Goal: Check status: Check status

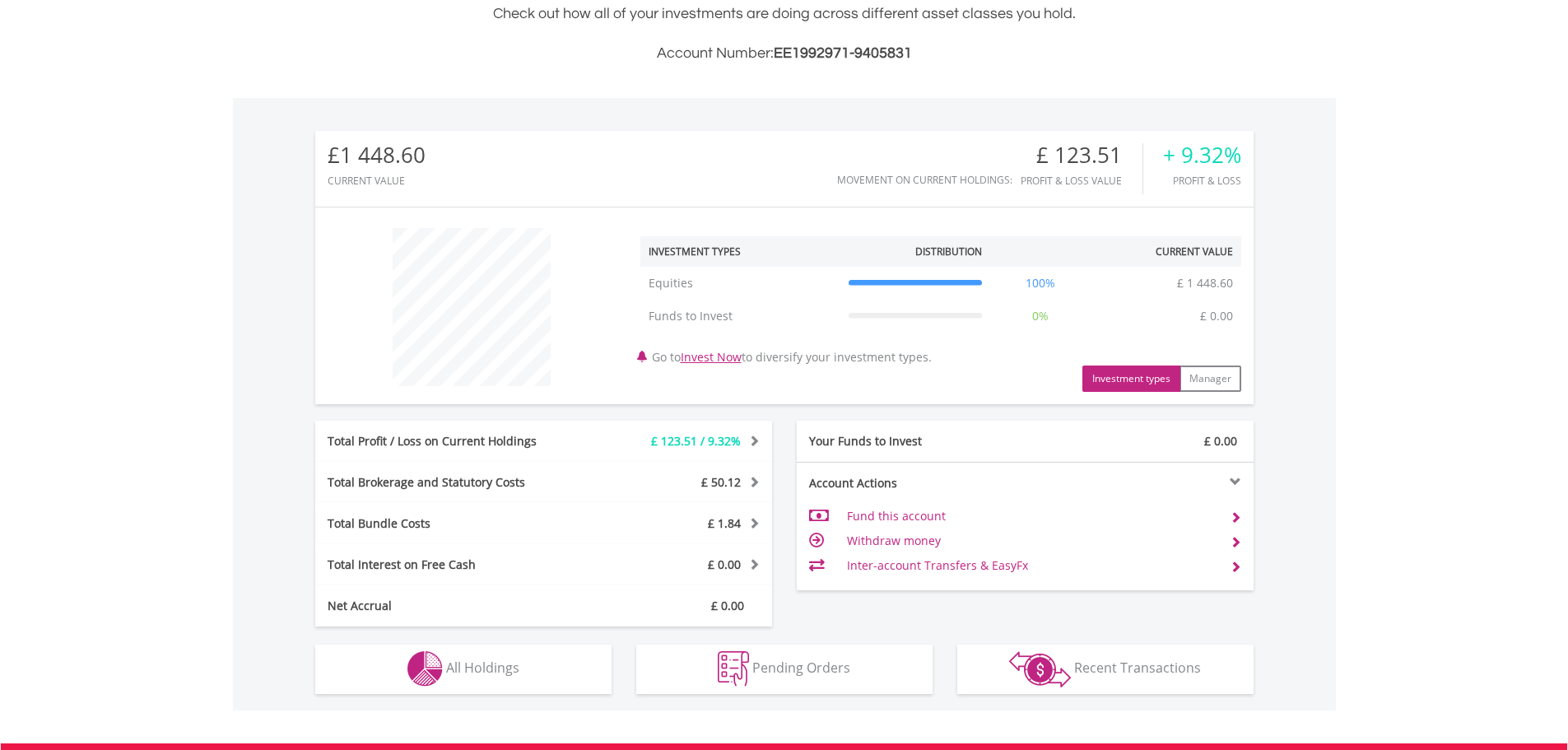
scroll to position [643, 0]
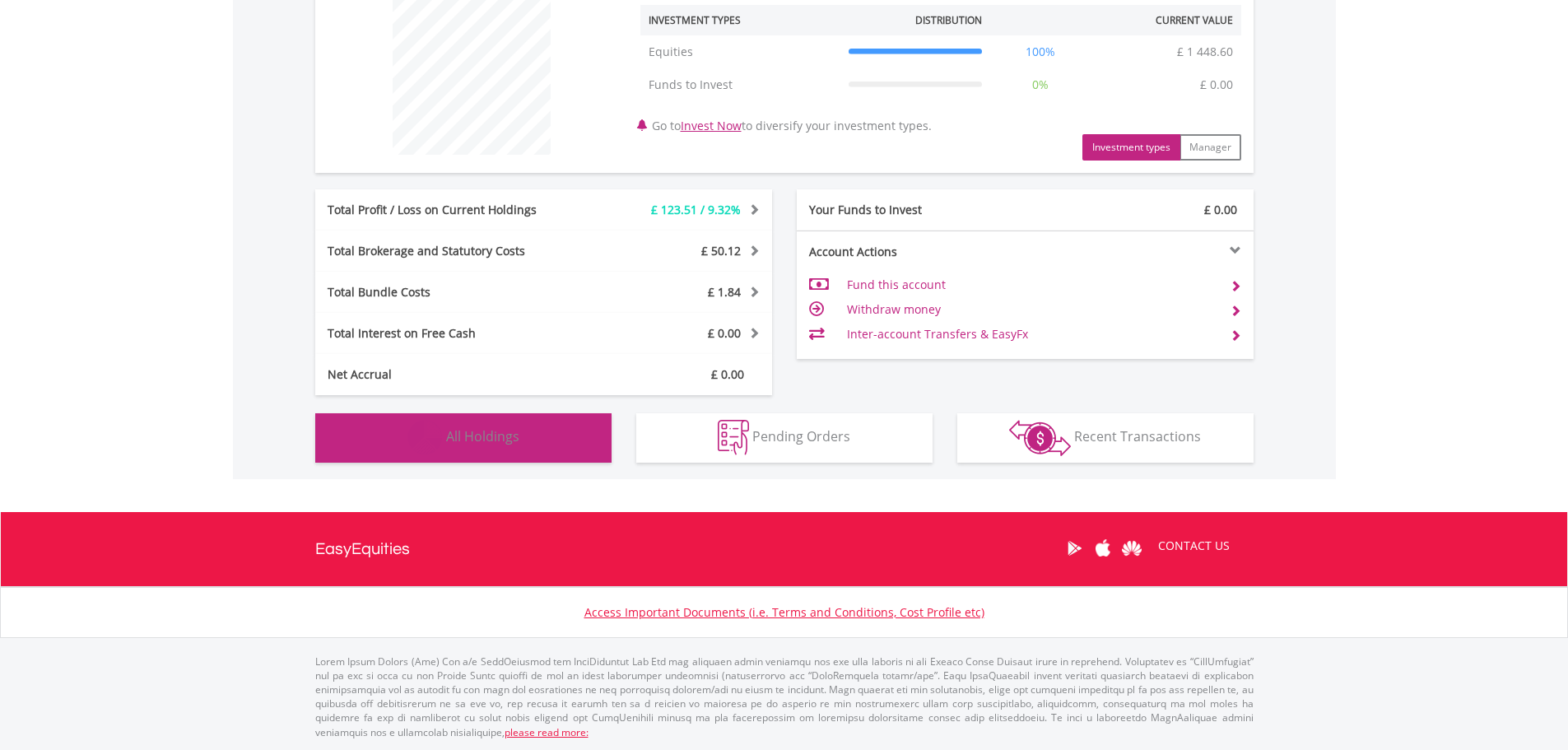
click at [581, 436] on button "Holdings All Holdings" at bounding box center [463, 438] width 296 height 49
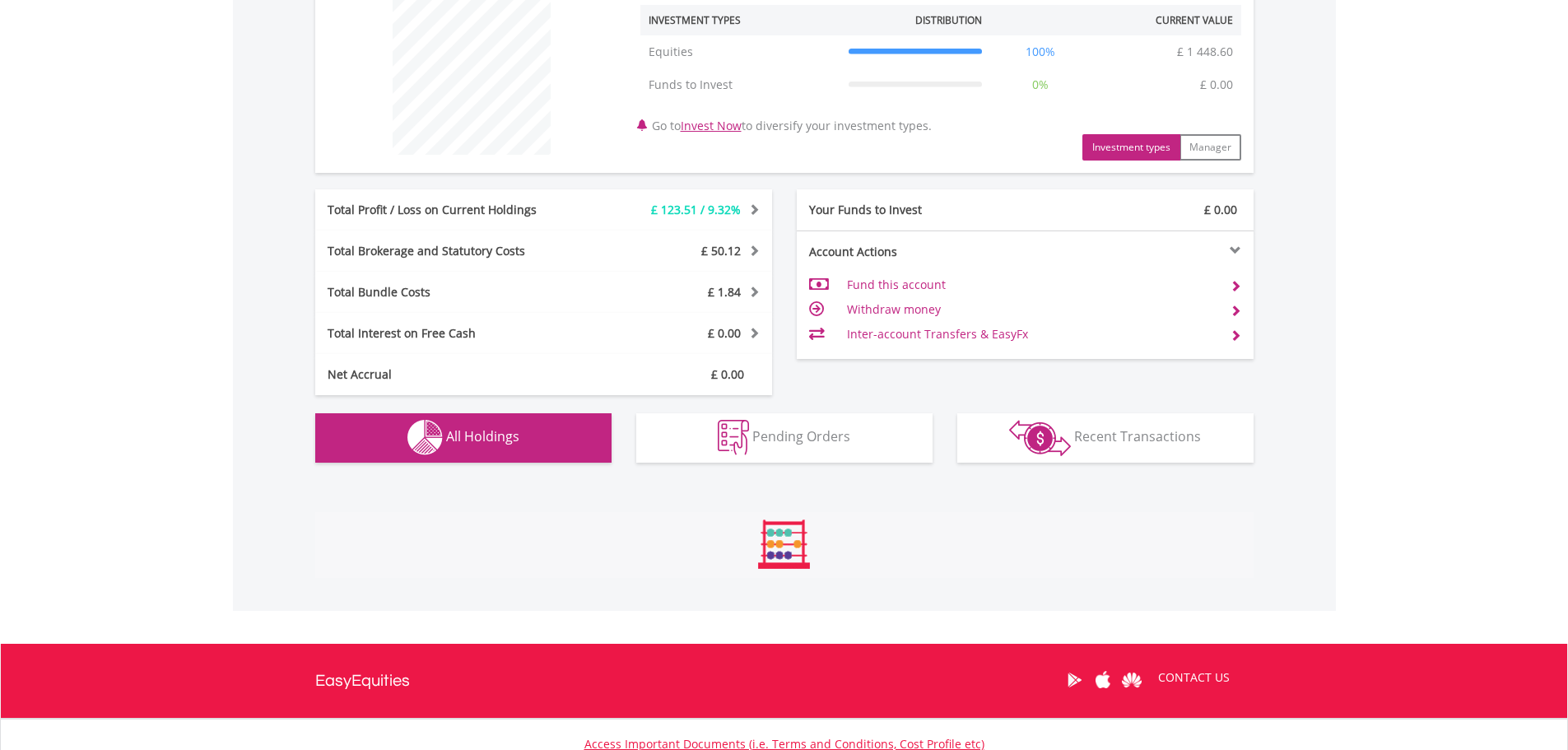
scroll to position [1155, 0]
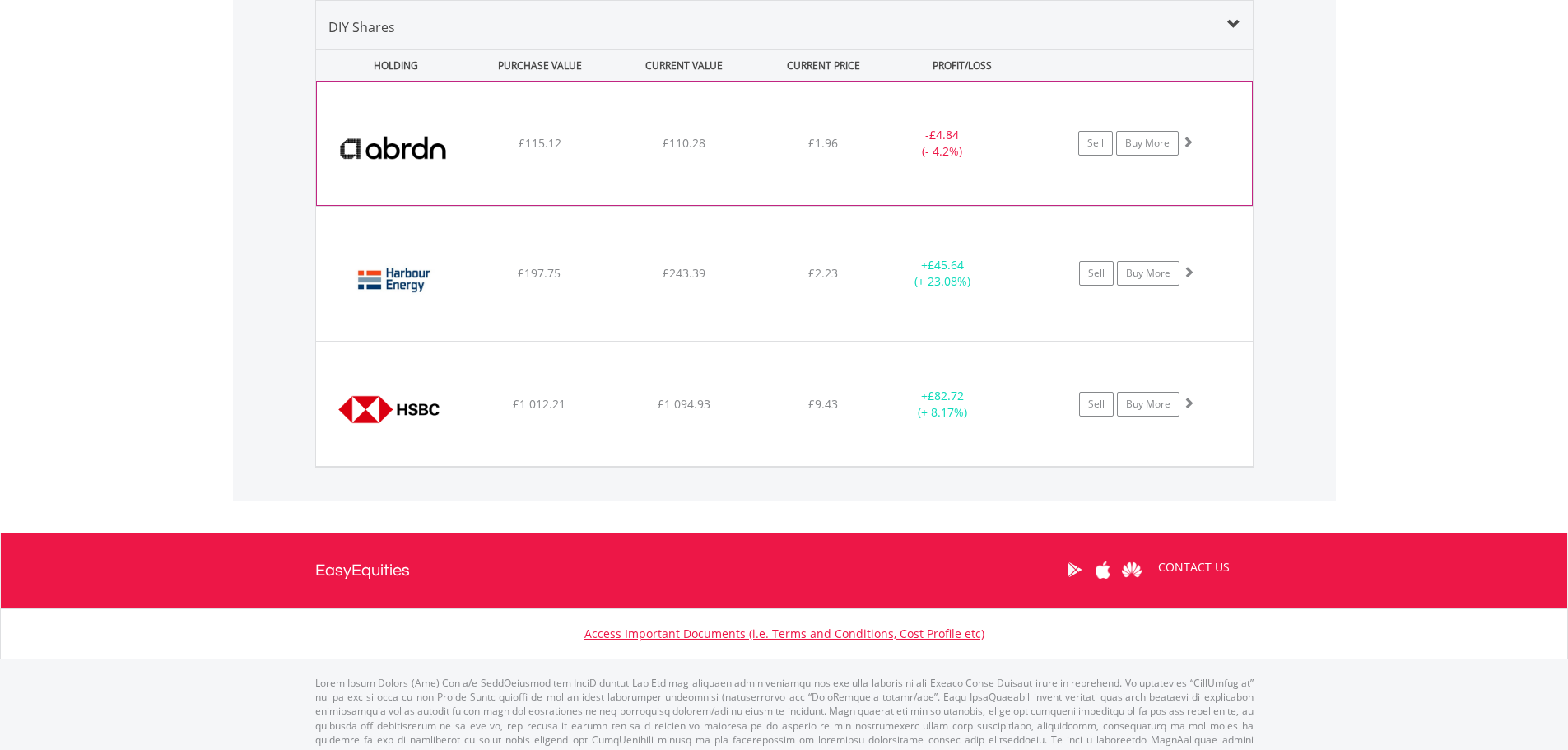
click at [1187, 142] on span at bounding box center [1187, 141] width 11 height 11
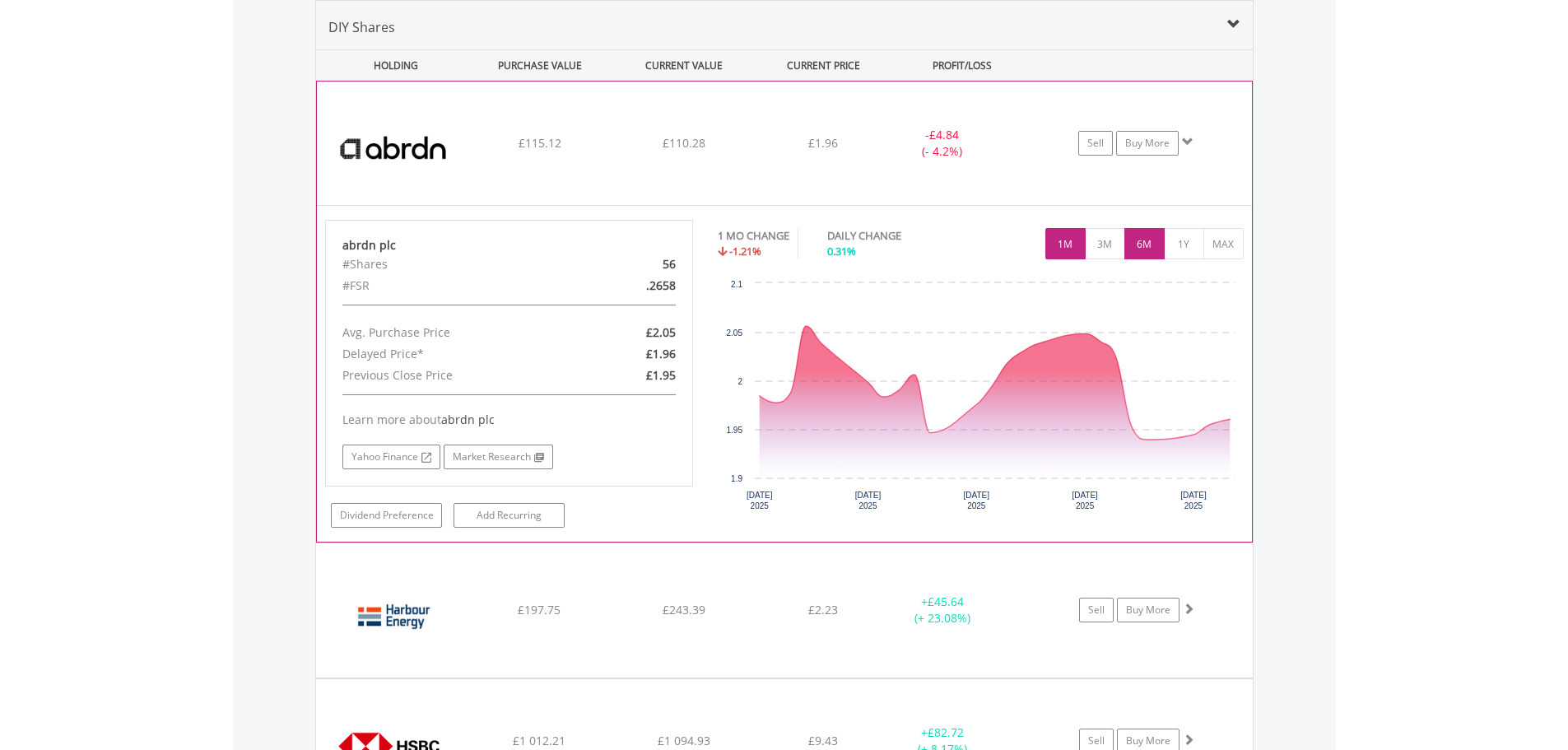
click at [1143, 251] on button "6M" at bounding box center [1144, 244] width 40 height 32
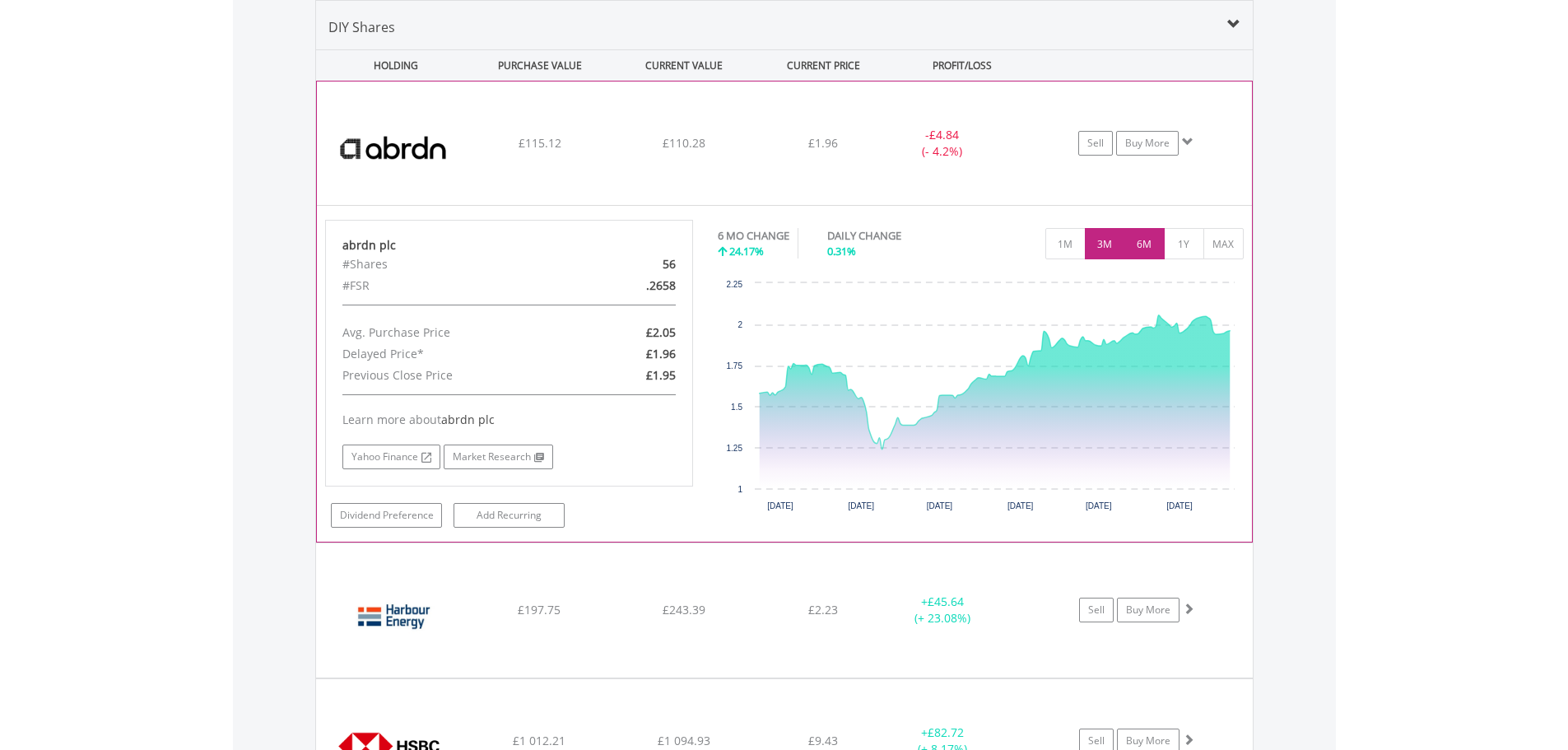
click at [1112, 232] on button "3M" at bounding box center [1105, 244] width 40 height 32
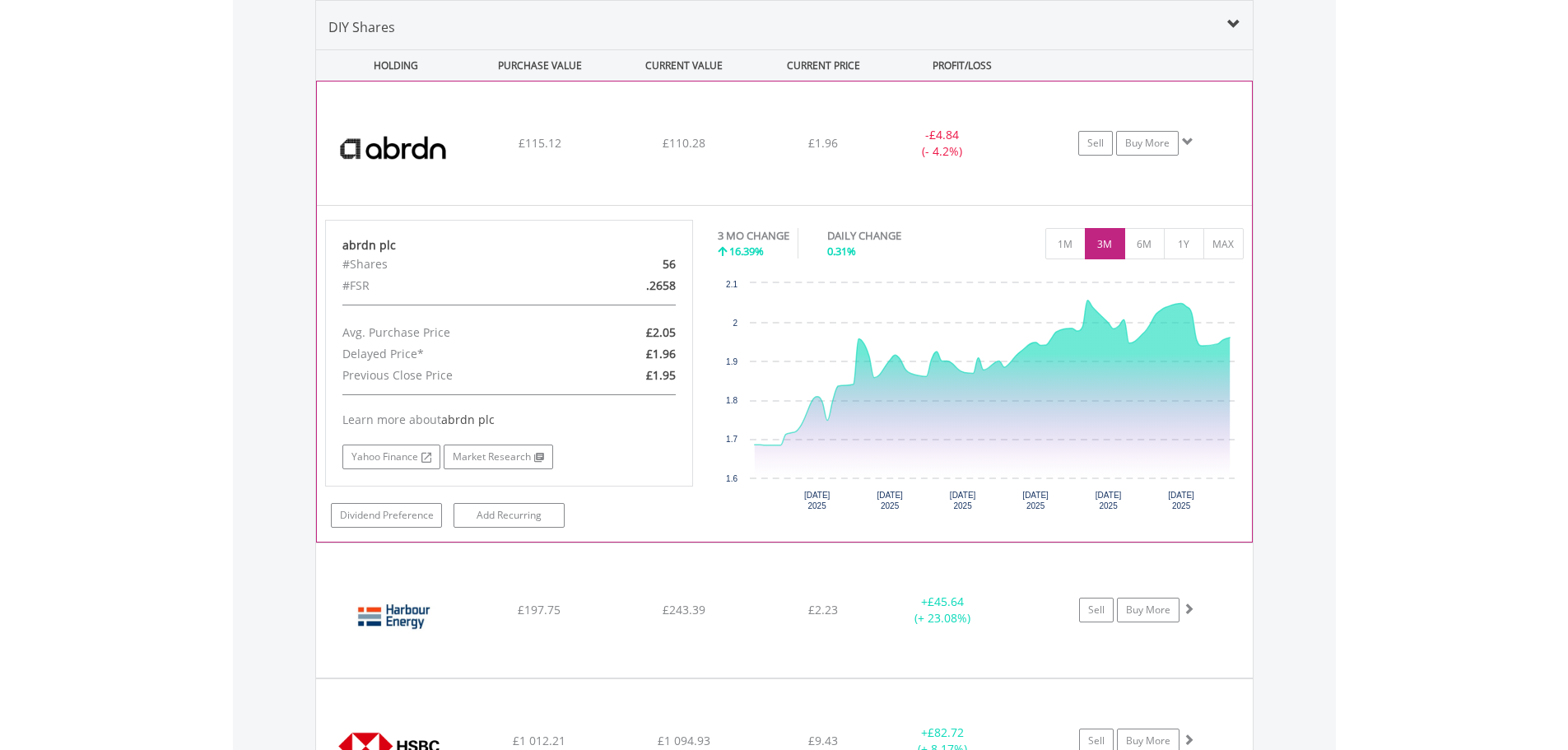
click at [1187, 144] on span at bounding box center [1187, 141] width 11 height 11
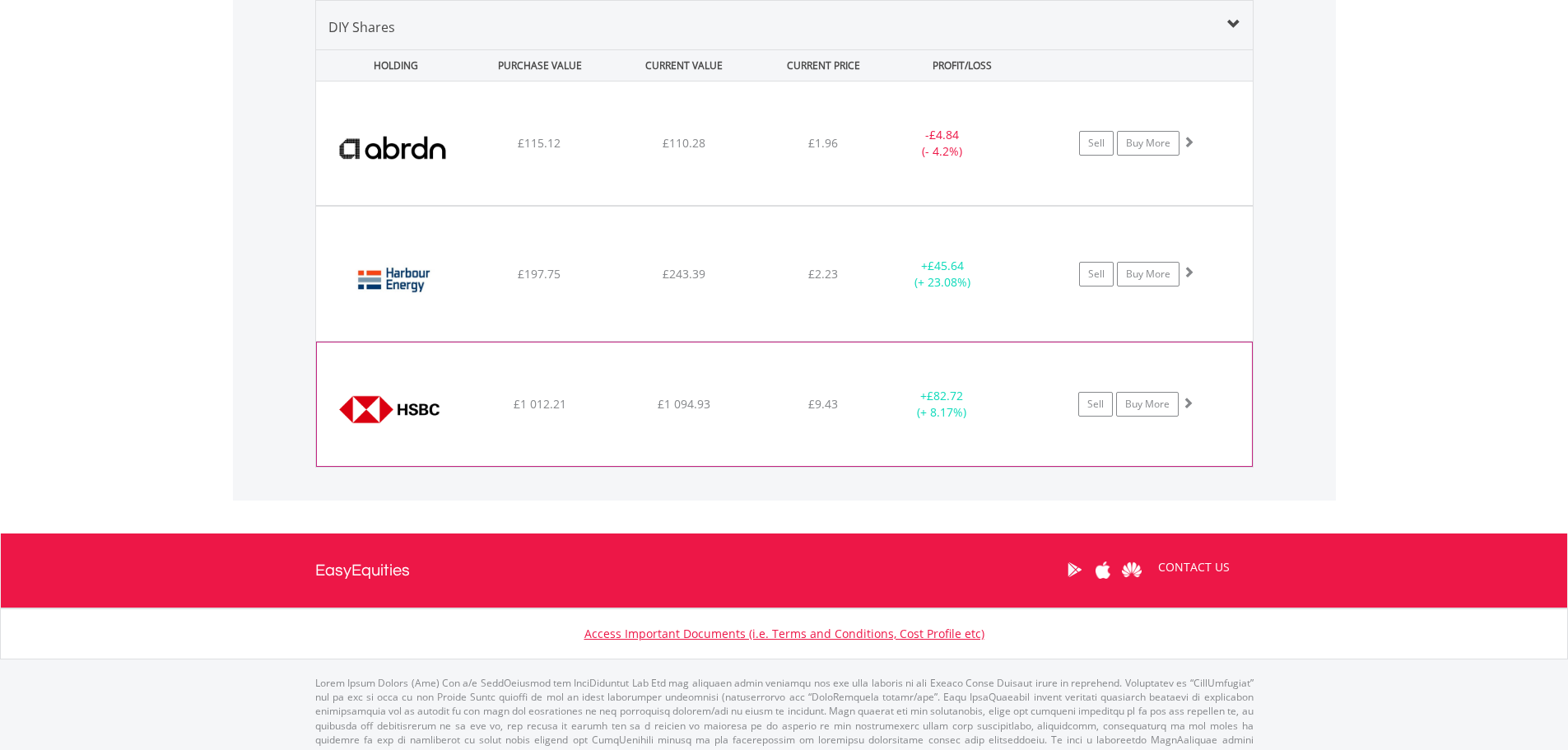
click at [1192, 404] on span at bounding box center [1187, 402] width 11 height 11
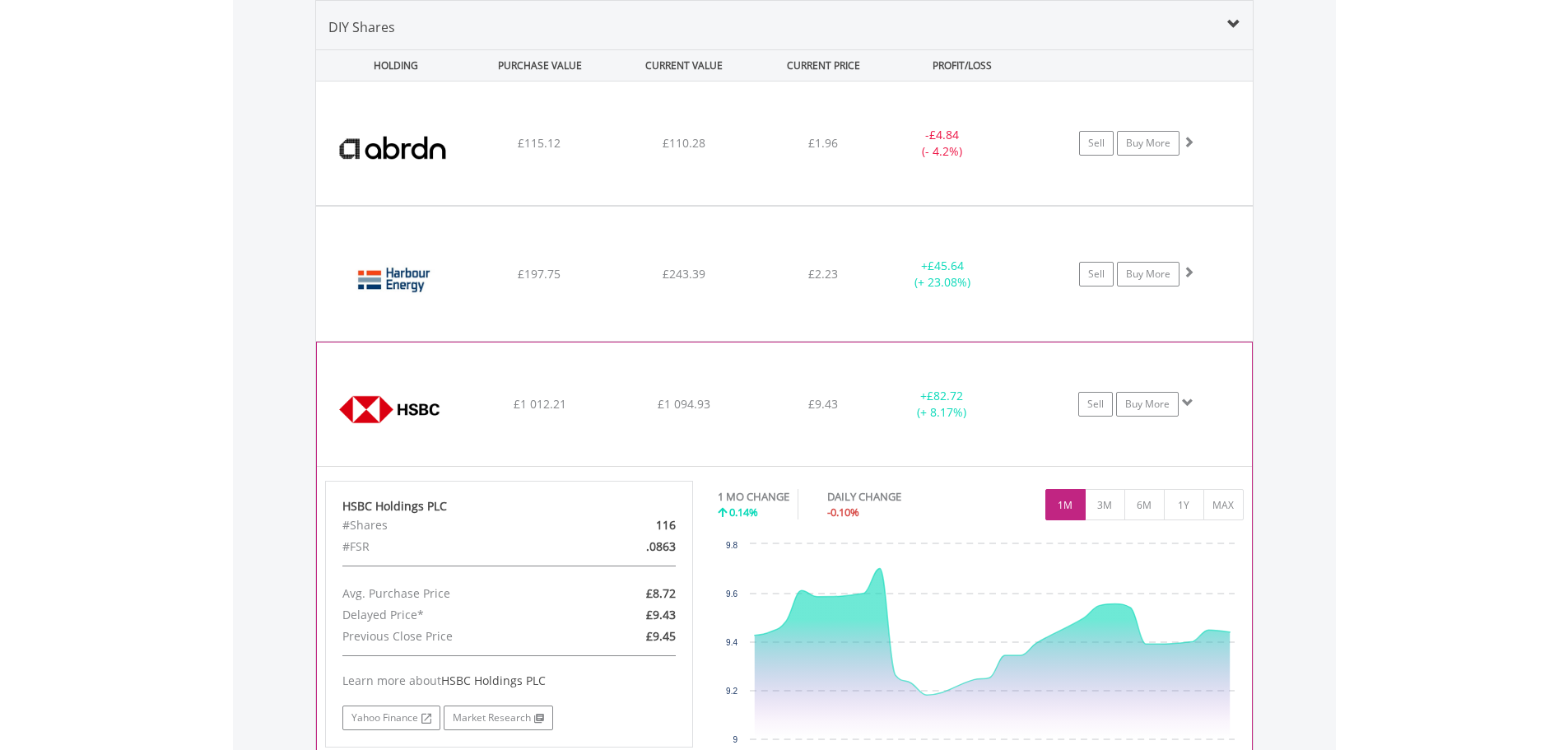
click at [1192, 404] on span at bounding box center [1187, 402] width 11 height 11
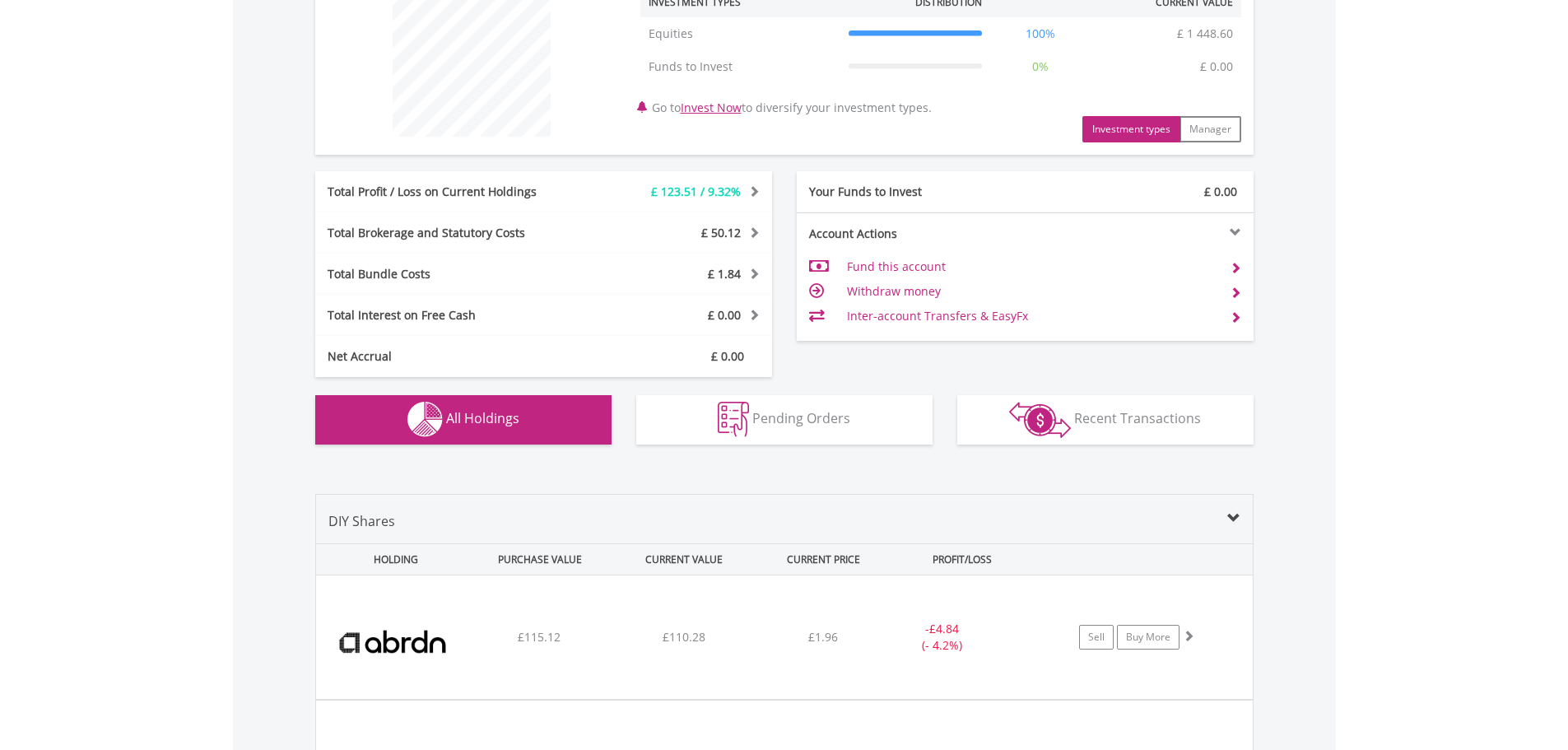
scroll to position [84, 0]
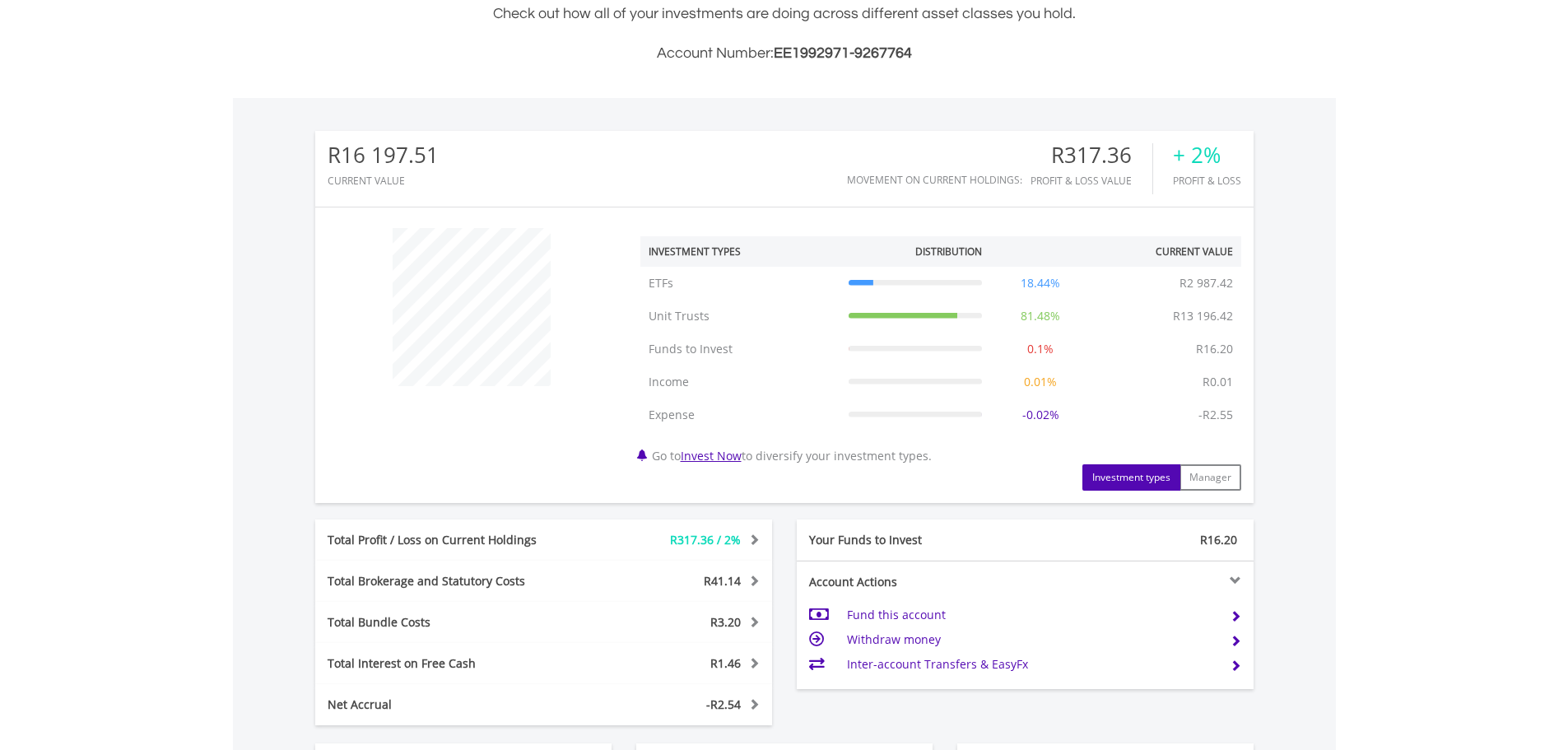
scroll to position [742, 0]
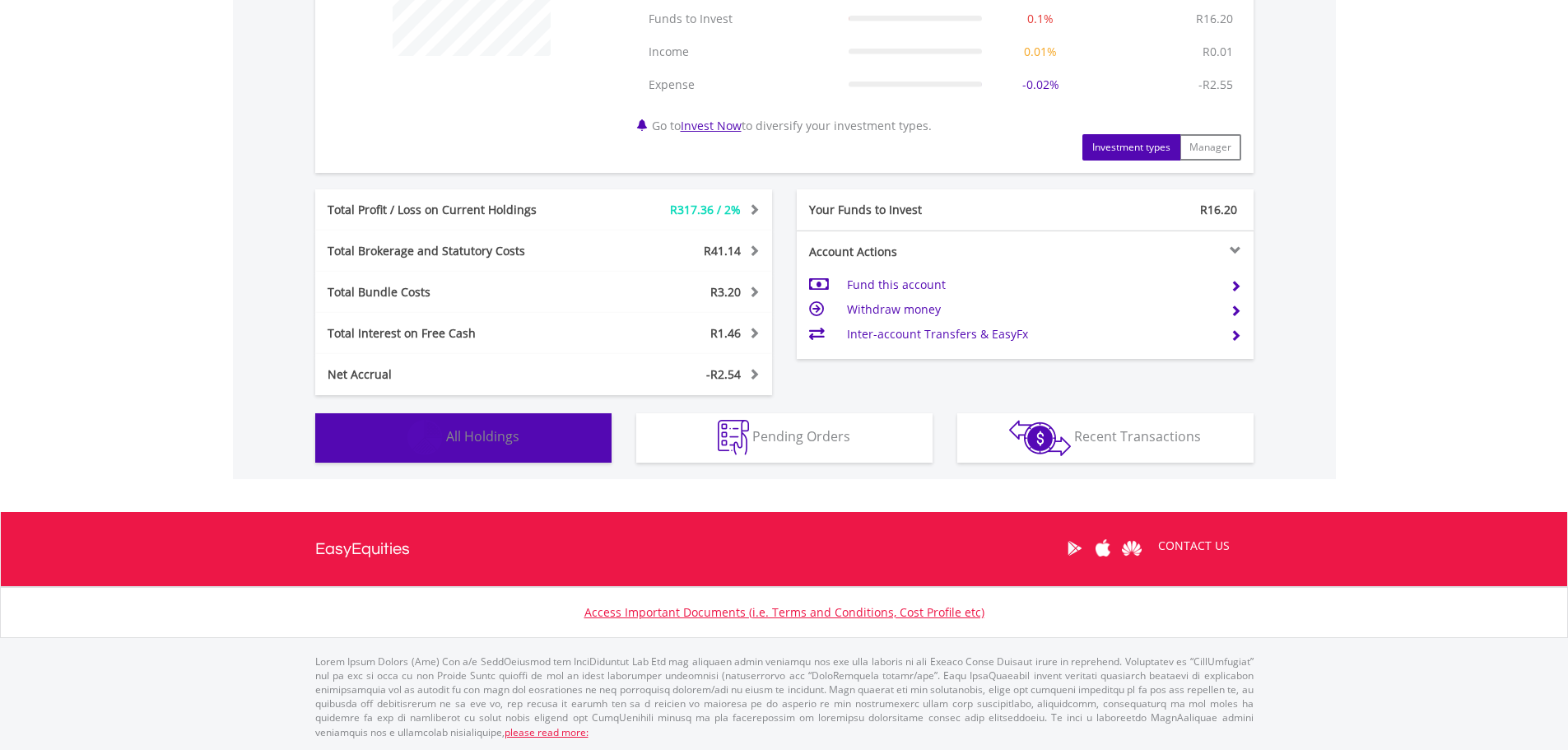
click at [510, 460] on button "Holdings All Holdings" at bounding box center [463, 438] width 296 height 49
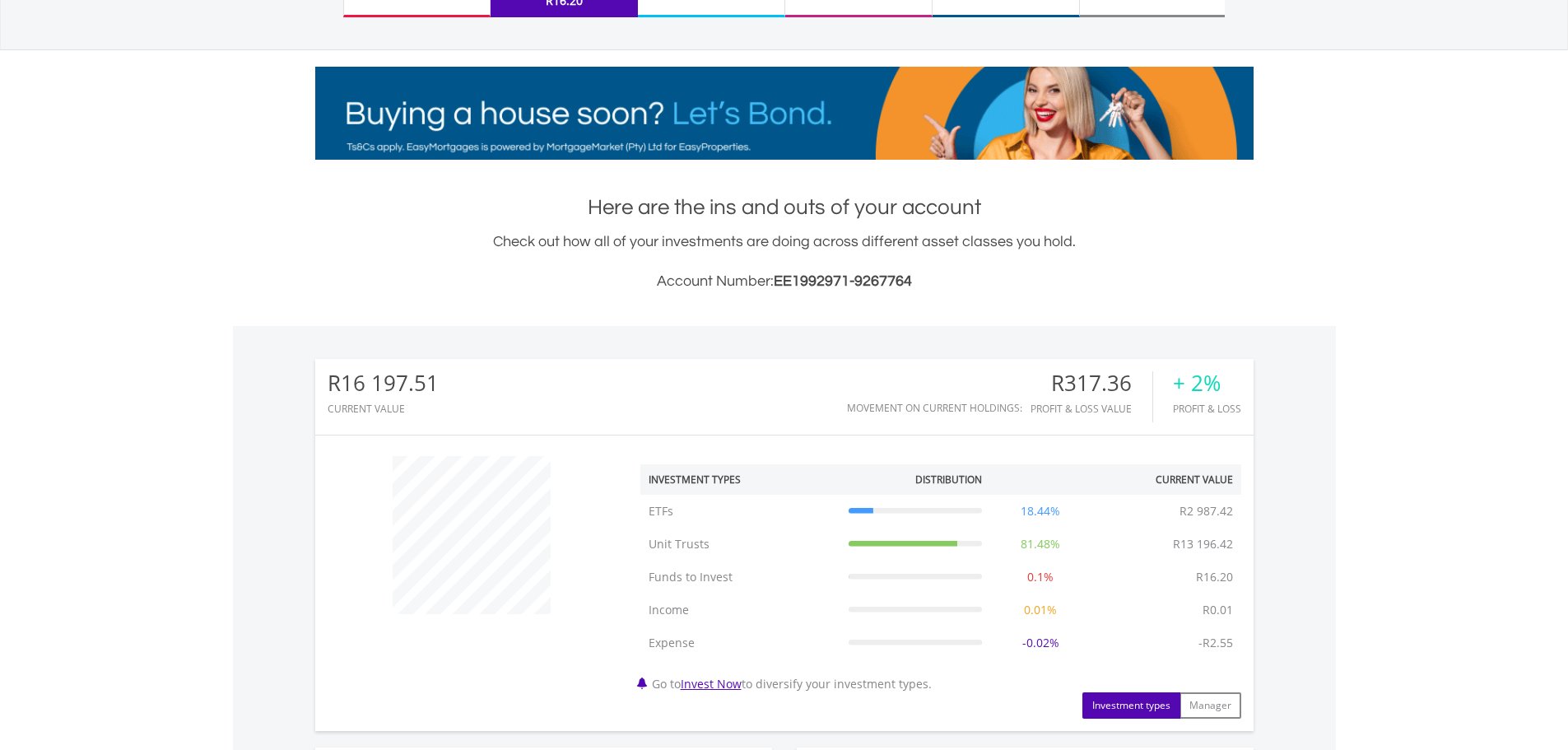
scroll to position [0, 0]
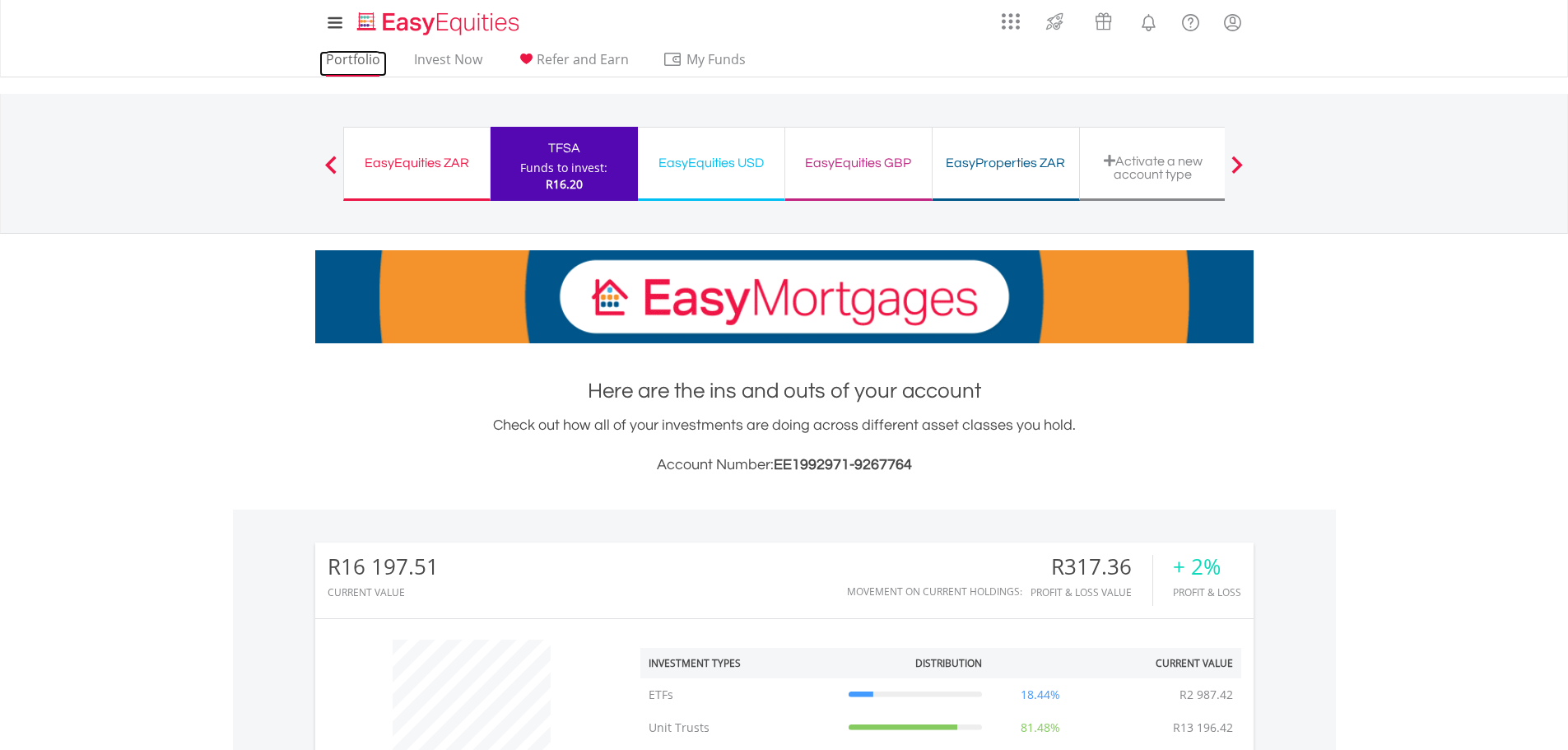
click at [357, 58] on link "Portfolio" at bounding box center [352, 63] width 68 height 25
